Goal: Transaction & Acquisition: Download file/media

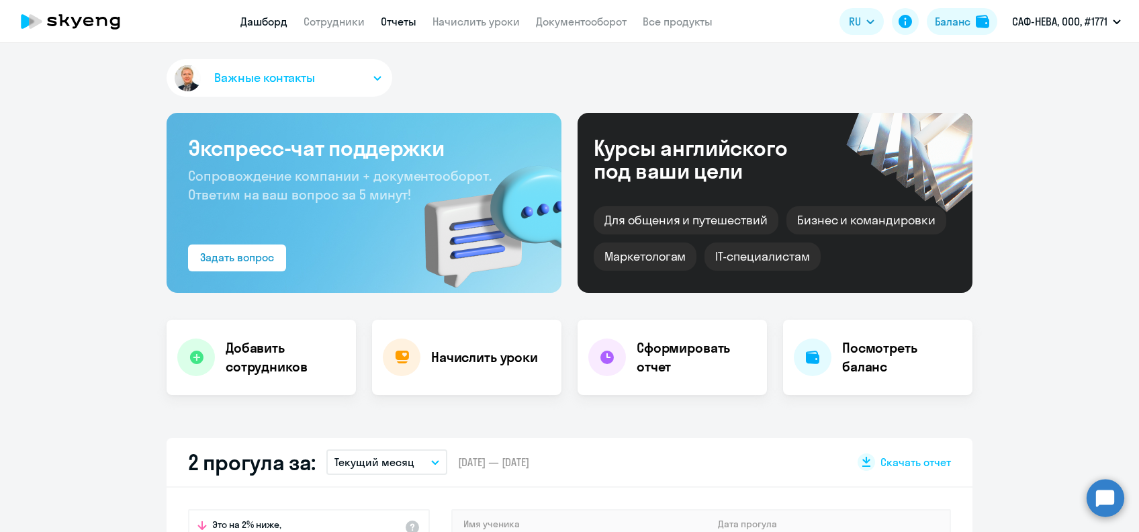
click at [409, 21] on link "Отчеты" at bounding box center [399, 21] width 36 height 13
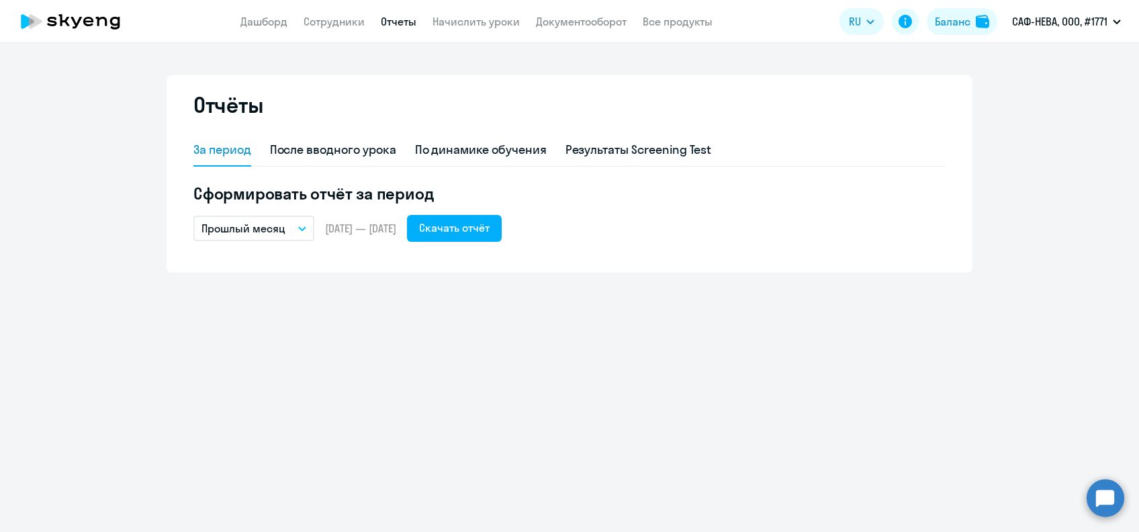
click at [297, 231] on button "Прошлый месяц" at bounding box center [253, 229] width 121 height 26
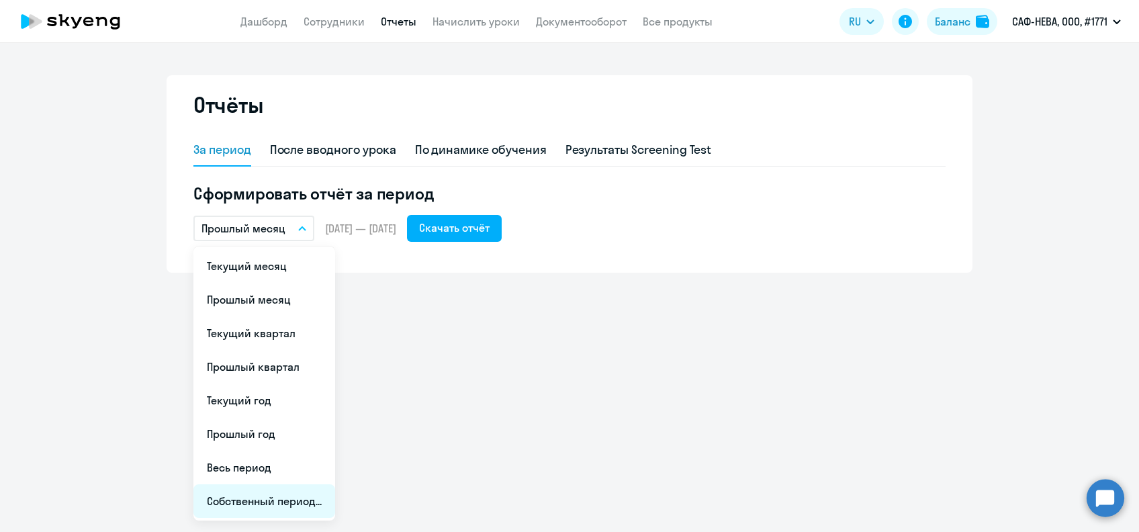
click at [302, 496] on li "Собственный период..." at bounding box center [264, 501] width 142 height 34
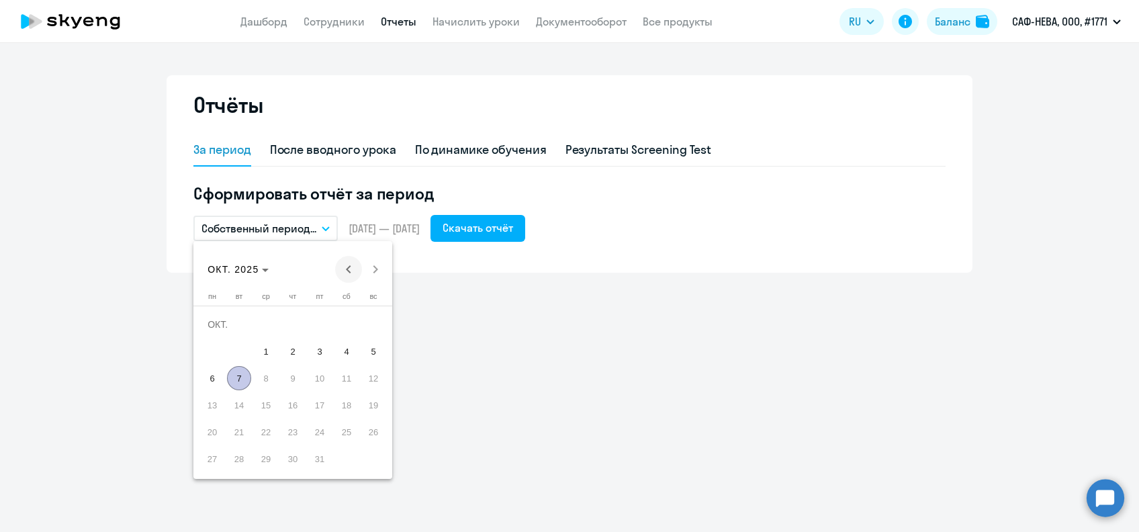
click at [349, 267] on span "Previous month" at bounding box center [348, 269] width 27 height 27
click at [342, 273] on span "Previous month" at bounding box center [348, 269] width 27 height 27
click at [243, 351] on span "1" at bounding box center [239, 351] width 24 height 24
click at [376, 269] on span "Next month" at bounding box center [375, 269] width 27 height 27
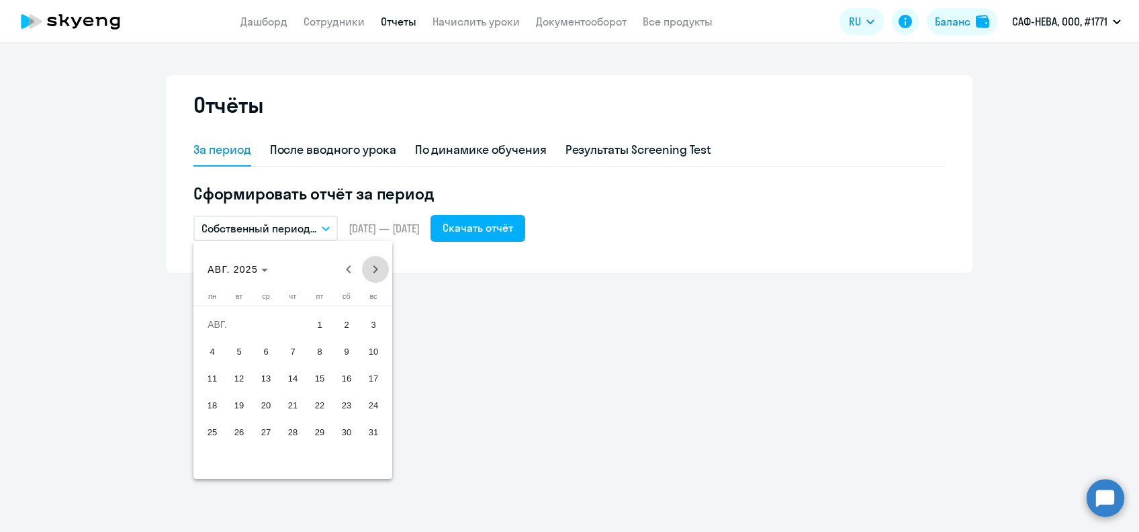
click at [376, 269] on span "Next month" at bounding box center [375, 269] width 27 height 27
click at [238, 456] on span "30" at bounding box center [239, 459] width 24 height 24
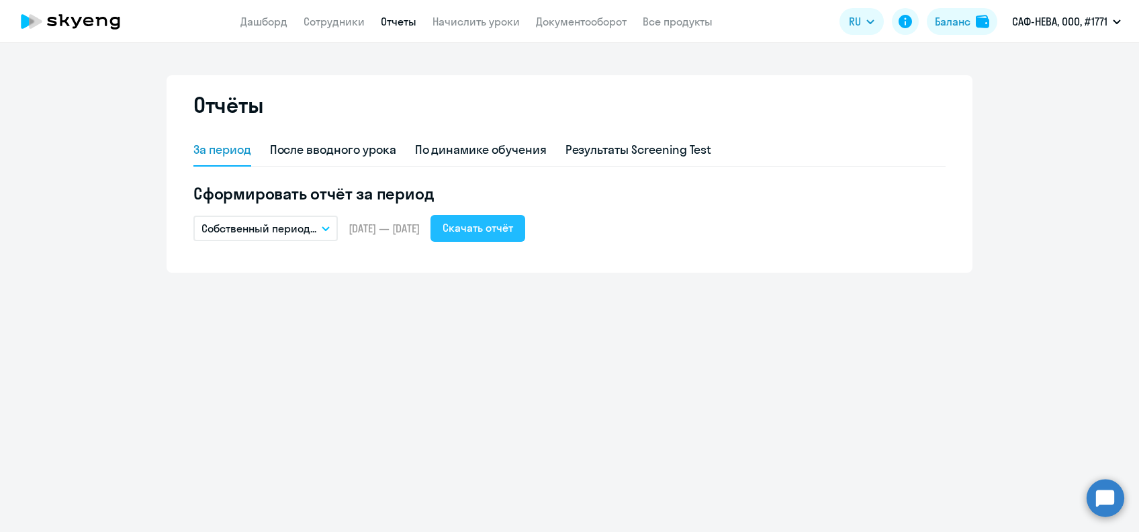
click at [509, 222] on div "Скачать отчёт" at bounding box center [478, 228] width 71 height 16
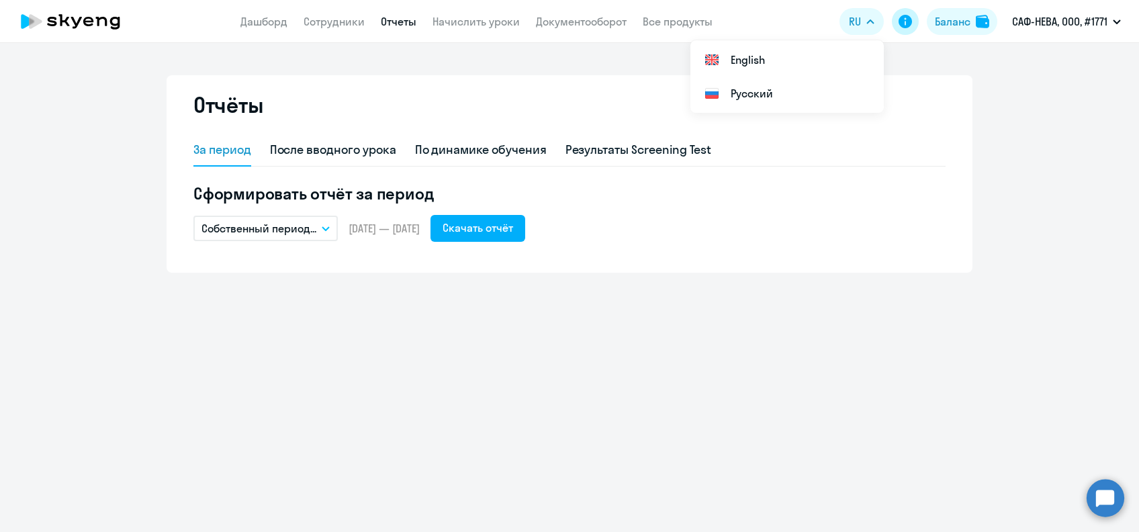
click at [900, 18] on icon at bounding box center [904, 21] width 13 height 13
